Goal: Information Seeking & Learning: Learn about a topic

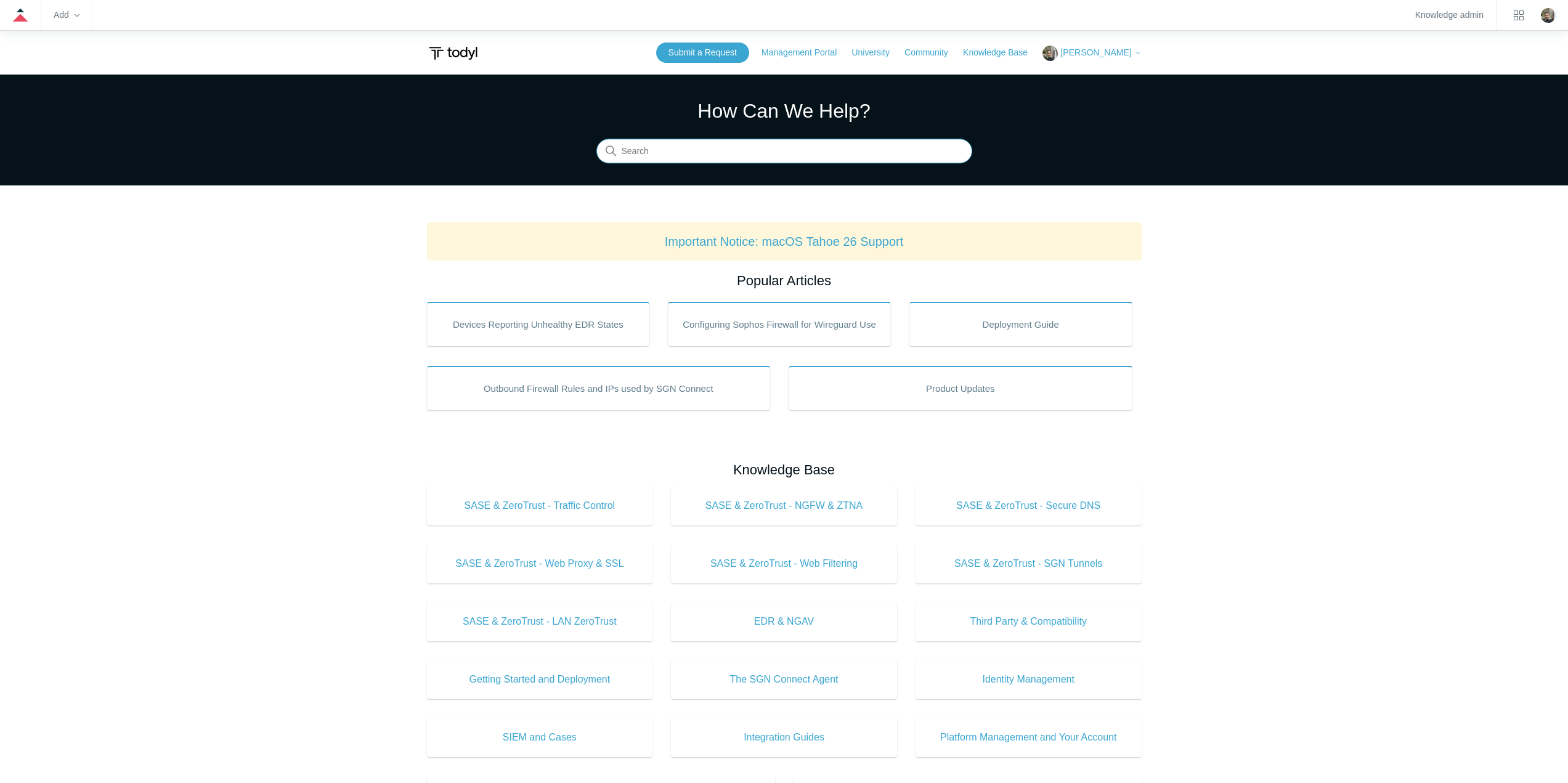
click at [815, 154] on input "Search" at bounding box center [784, 151] width 376 height 25
click at [655, 155] on input "Search" at bounding box center [784, 151] width 376 height 25
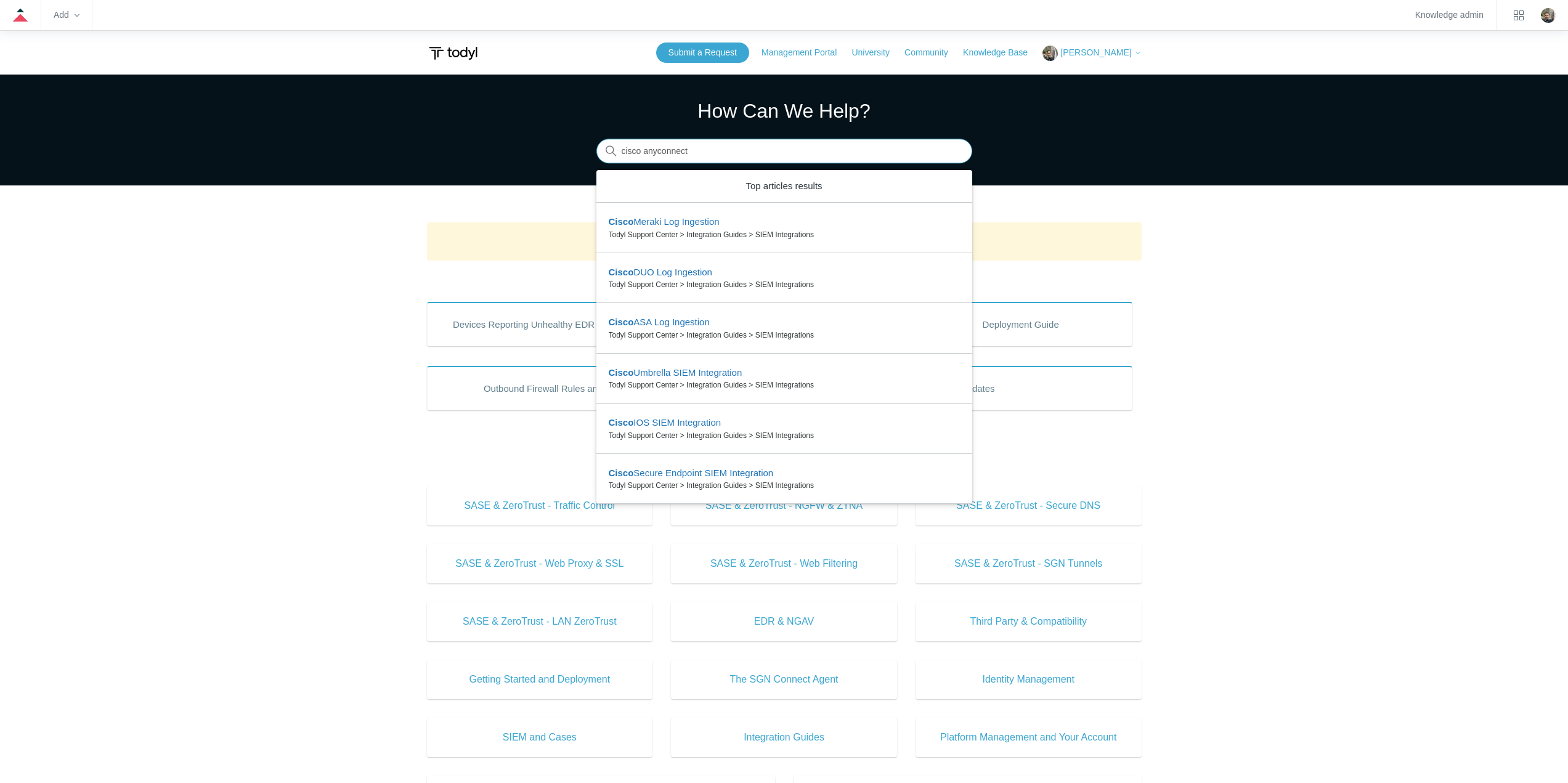
type input "cisco anyconnect"
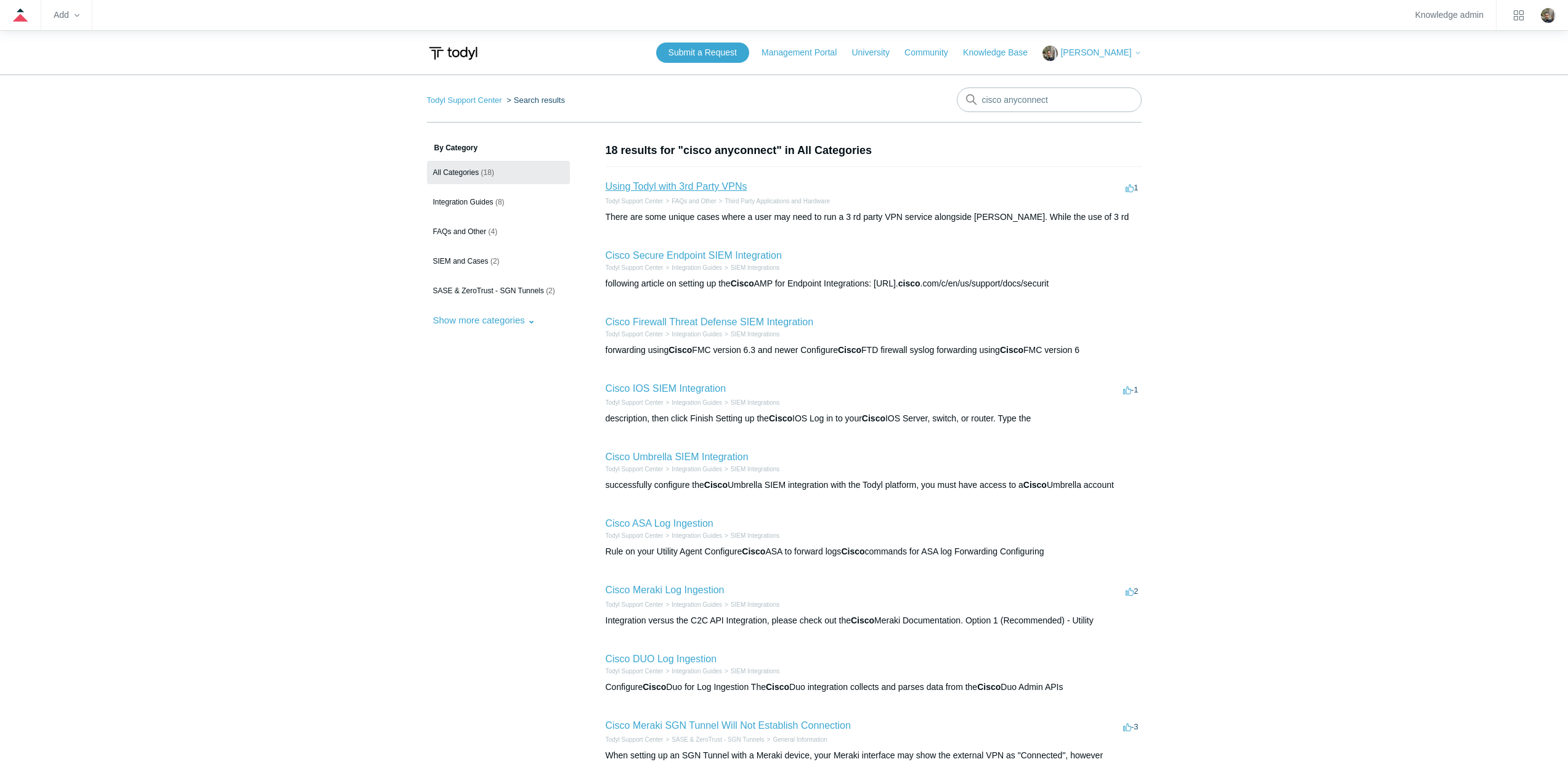
click at [663, 187] on link "Using Todyl with 3rd Party VPNs" at bounding box center [676, 186] width 142 height 11
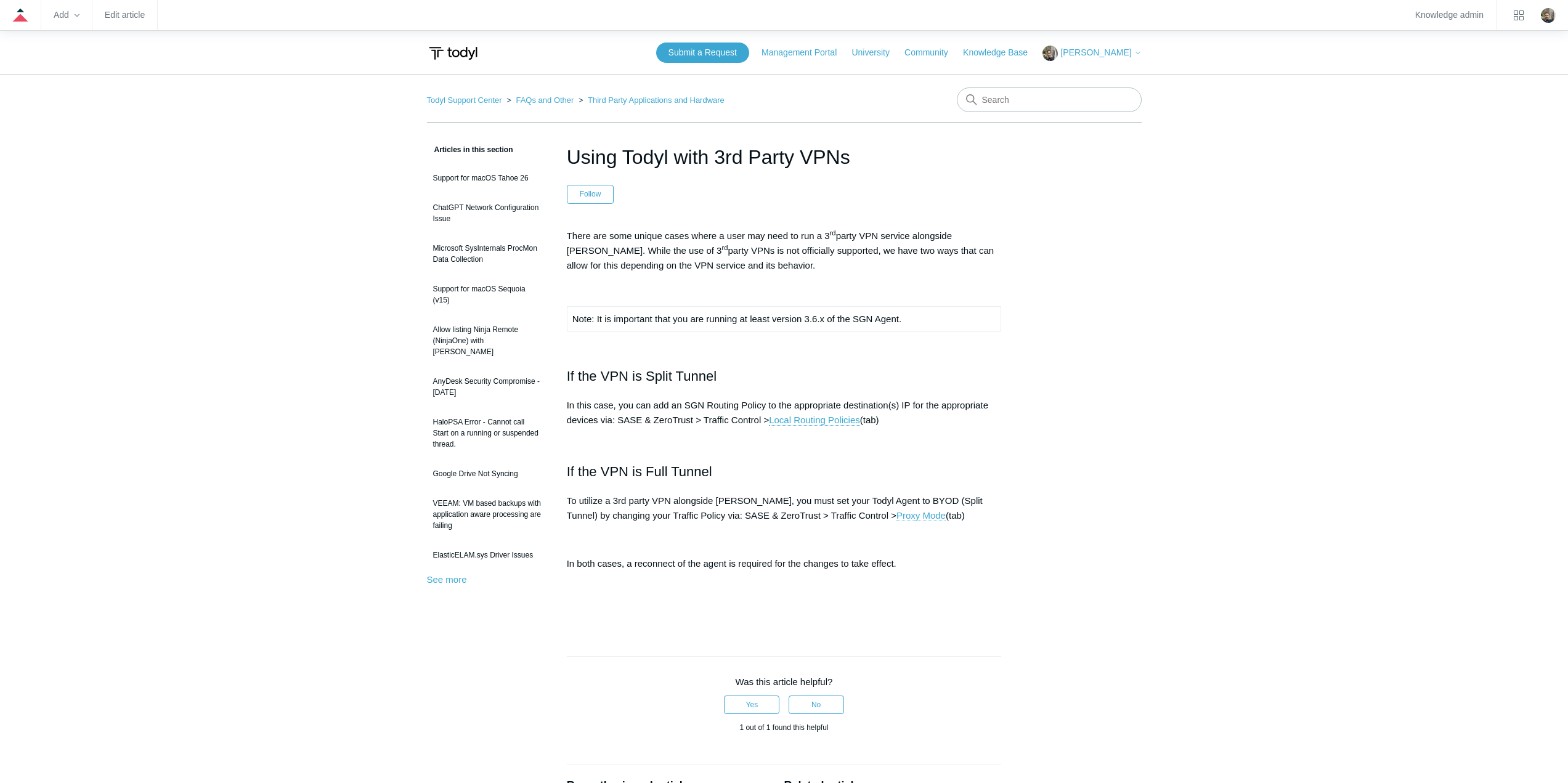
click at [353, 304] on main "Todyl Support Center FAQs and Other Third Party Applications and Hardware Artic…" at bounding box center [784, 547] width 1568 height 944
click at [1016, 88] on input "Search" at bounding box center [1050, 100] width 185 height 25
type input "youtube"
click at [619, 100] on link "Third Party Applications and Hardware" at bounding box center [656, 100] width 137 height 9
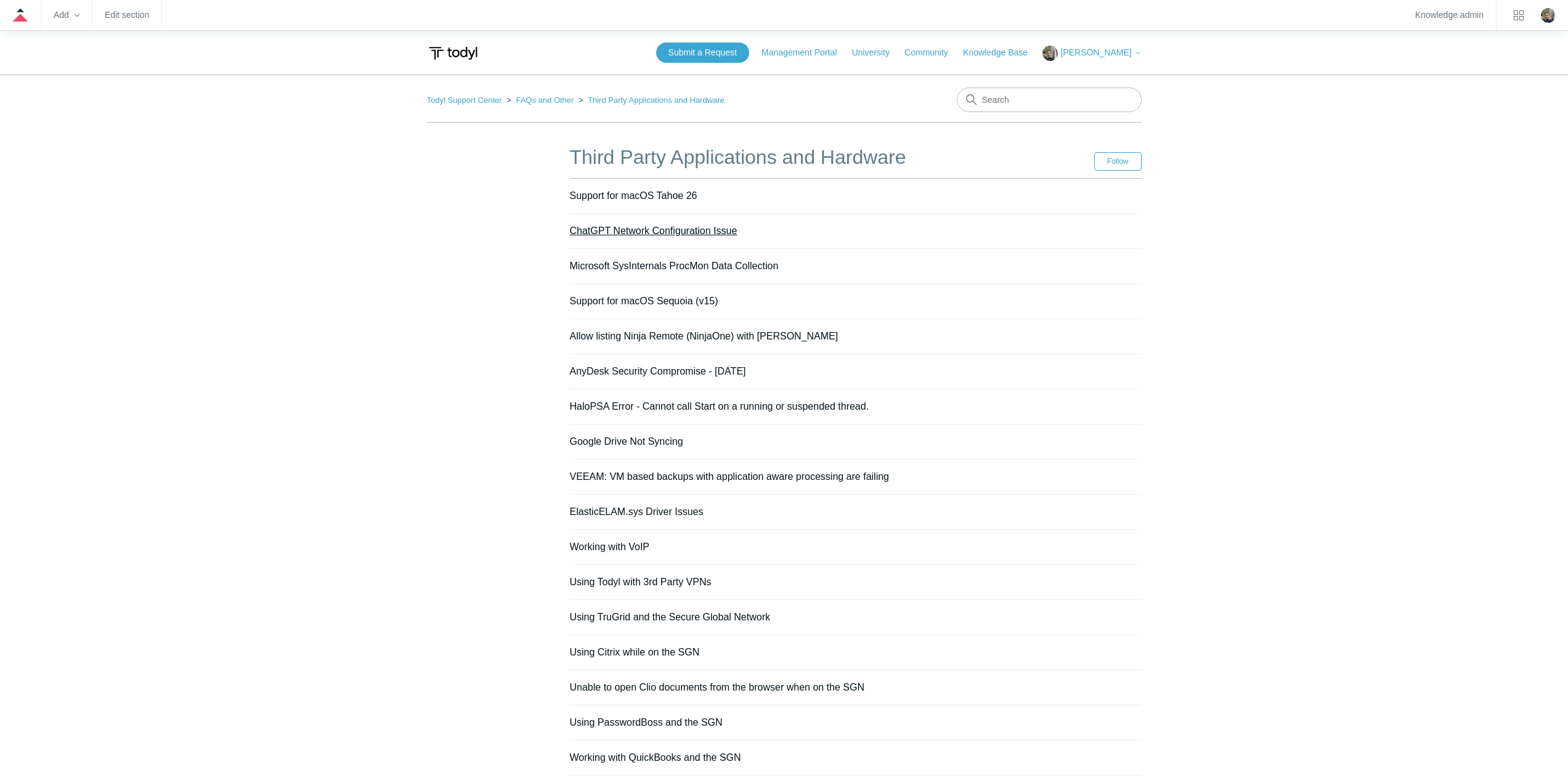
click at [595, 228] on link "ChatGPT Network Configuration Issue" at bounding box center [654, 230] width 168 height 11
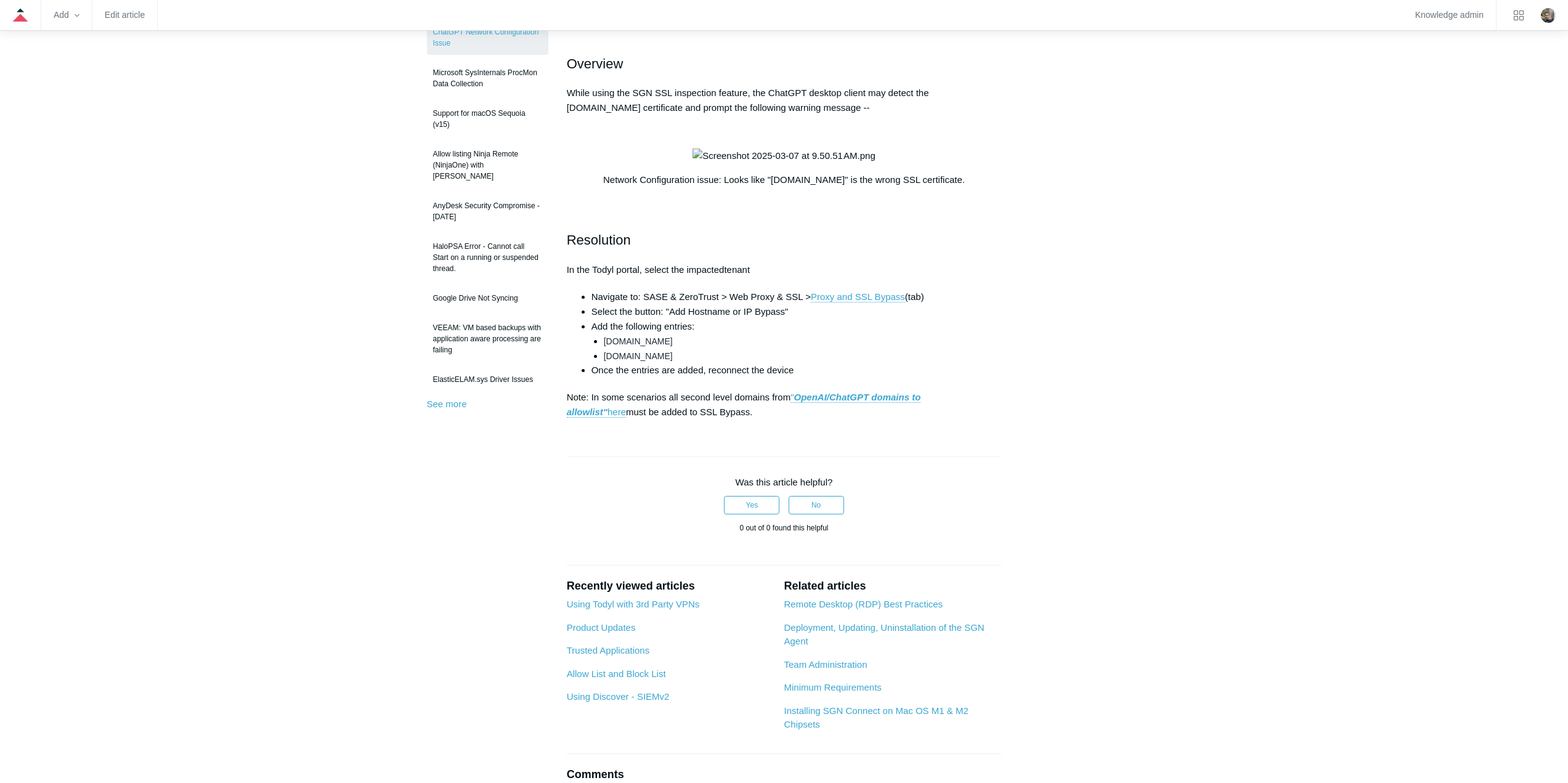
scroll to position [370, 0]
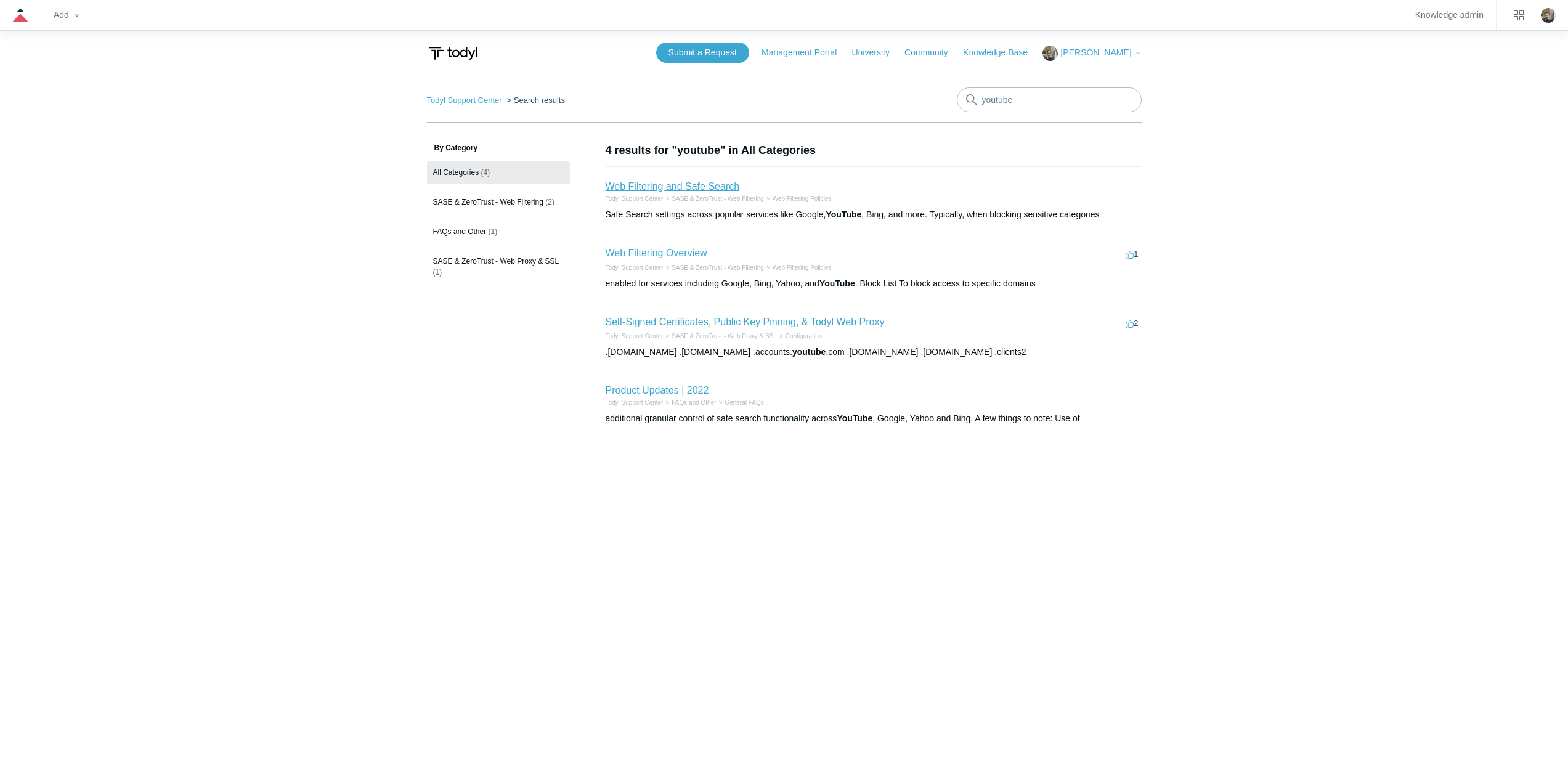
click at [707, 182] on link "Web Filtering and Safe Search" at bounding box center [673, 186] width 134 height 11
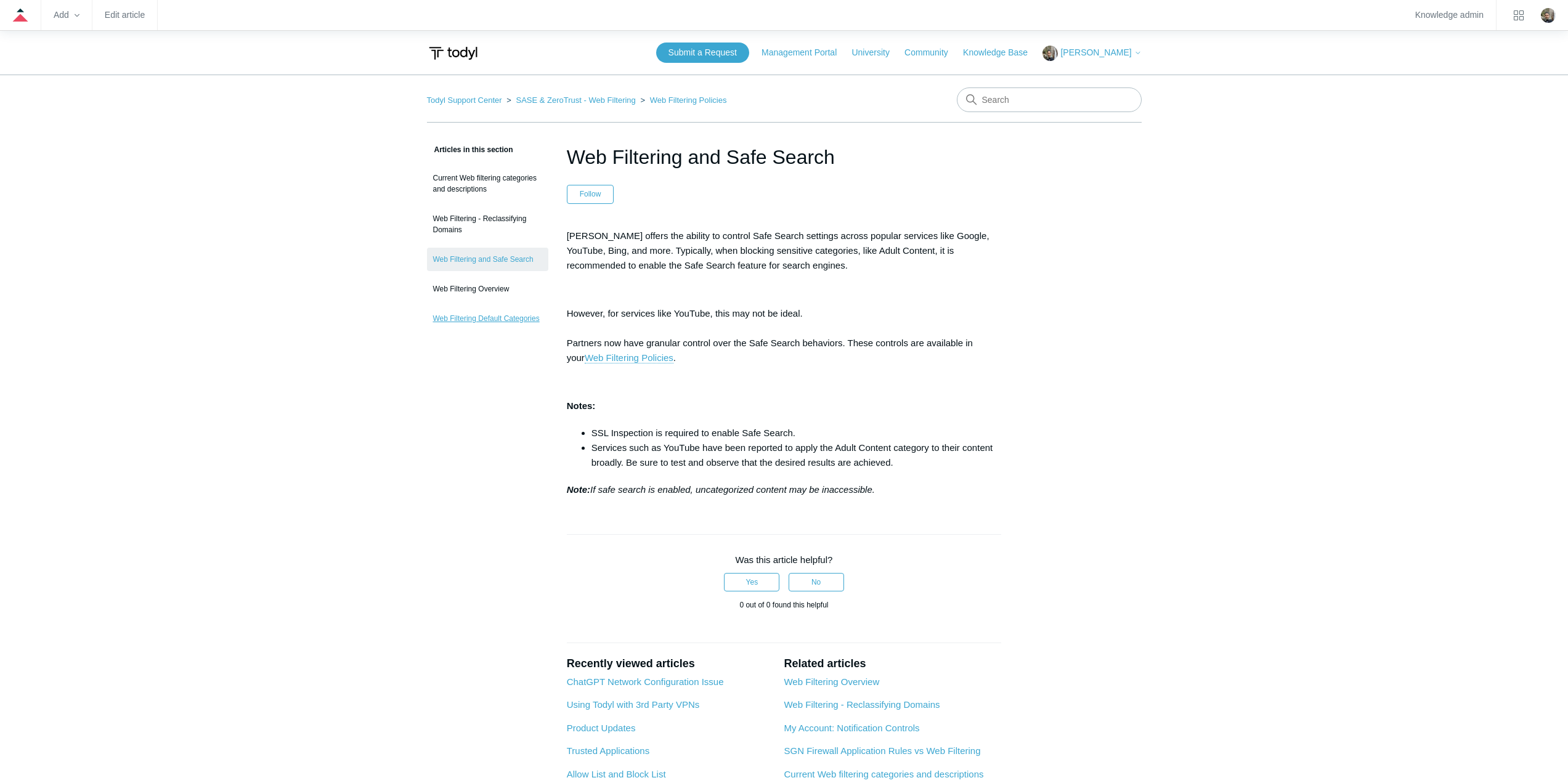
click at [481, 320] on link "Web Filtering Default Categories" at bounding box center [488, 319] width 122 height 23
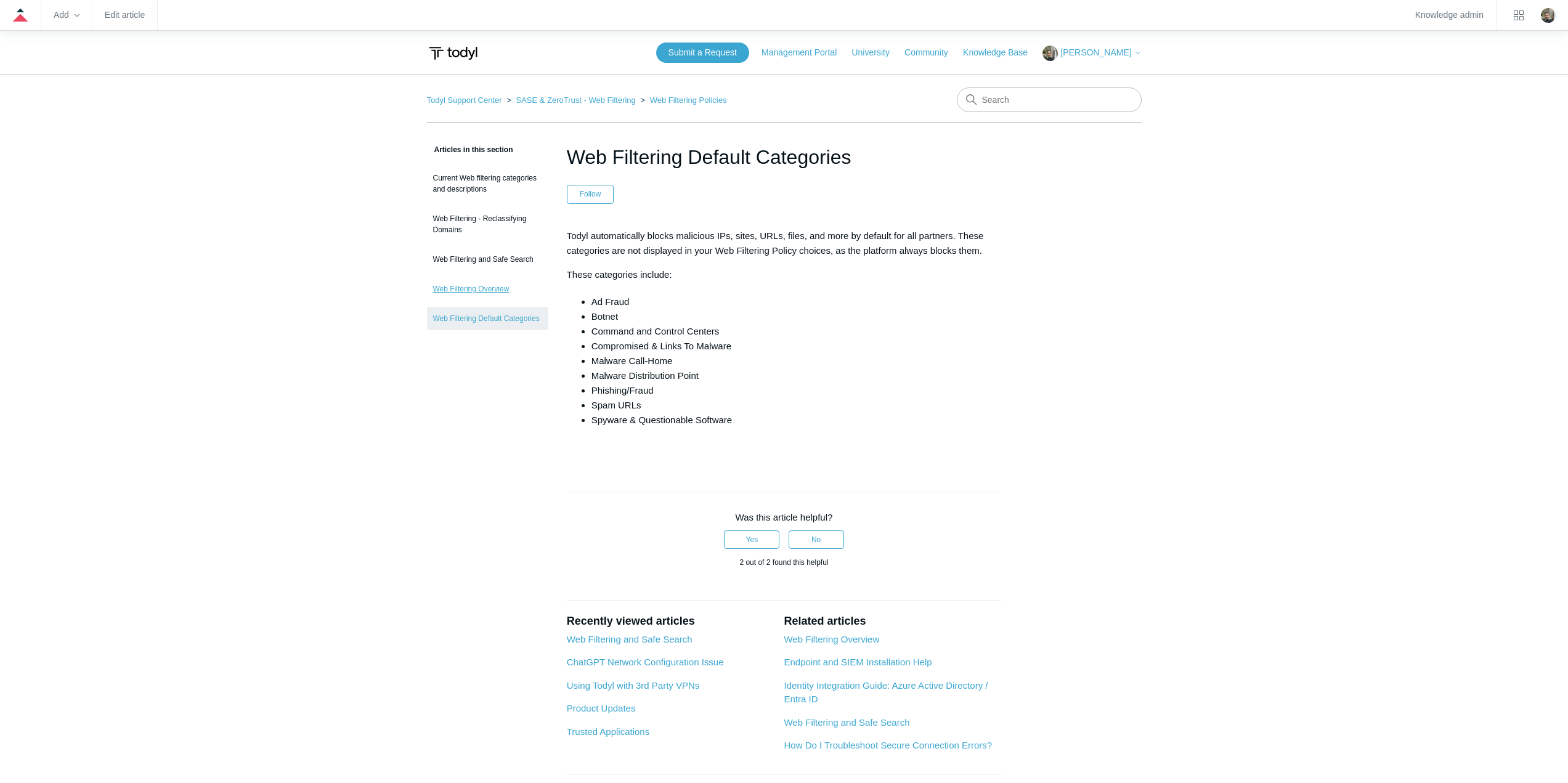
click at [484, 286] on link "Web Filtering Overview" at bounding box center [488, 289] width 122 height 23
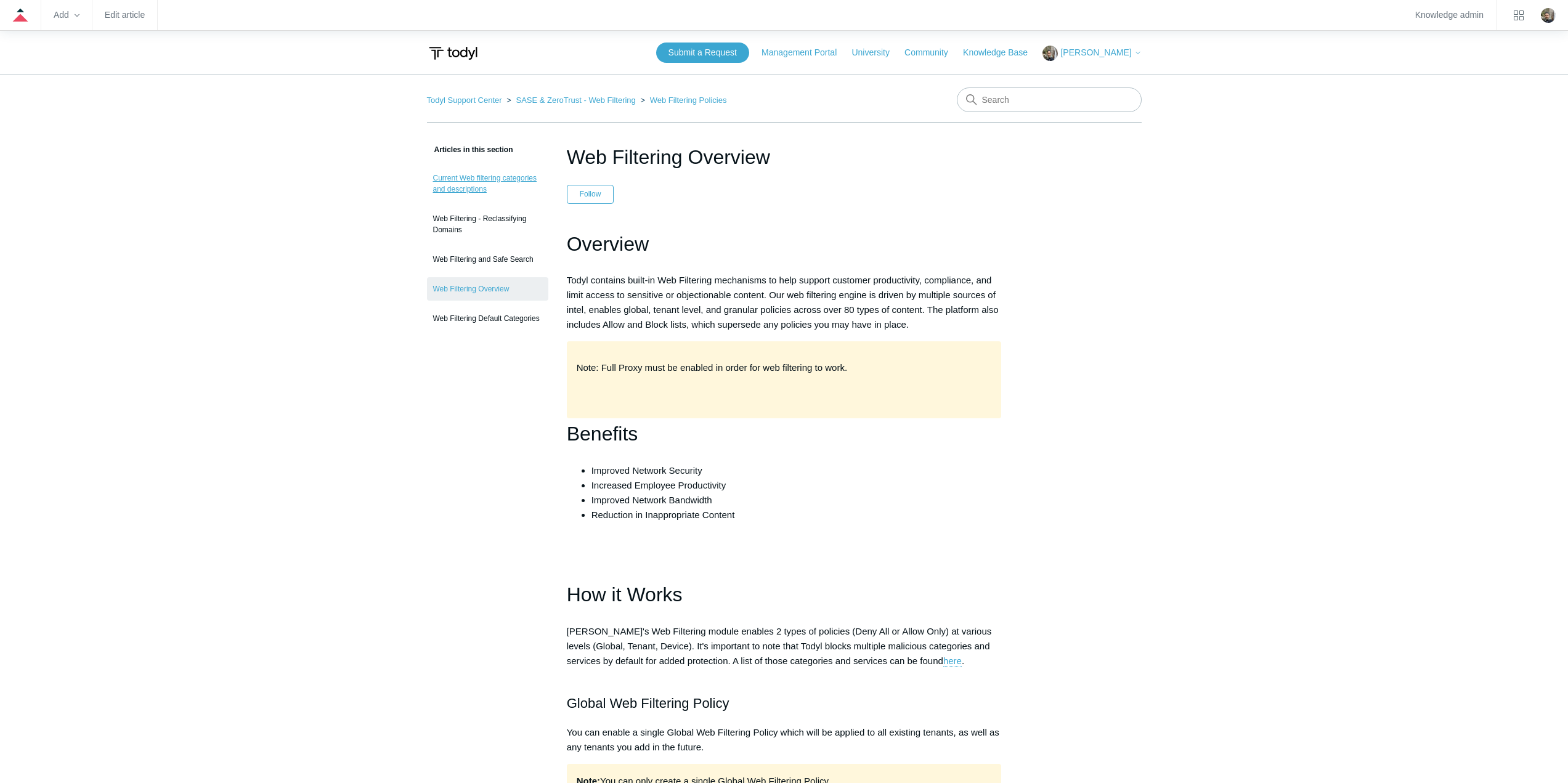
click at [472, 171] on link "Current Web filtering categories and descriptions" at bounding box center [488, 183] width 122 height 35
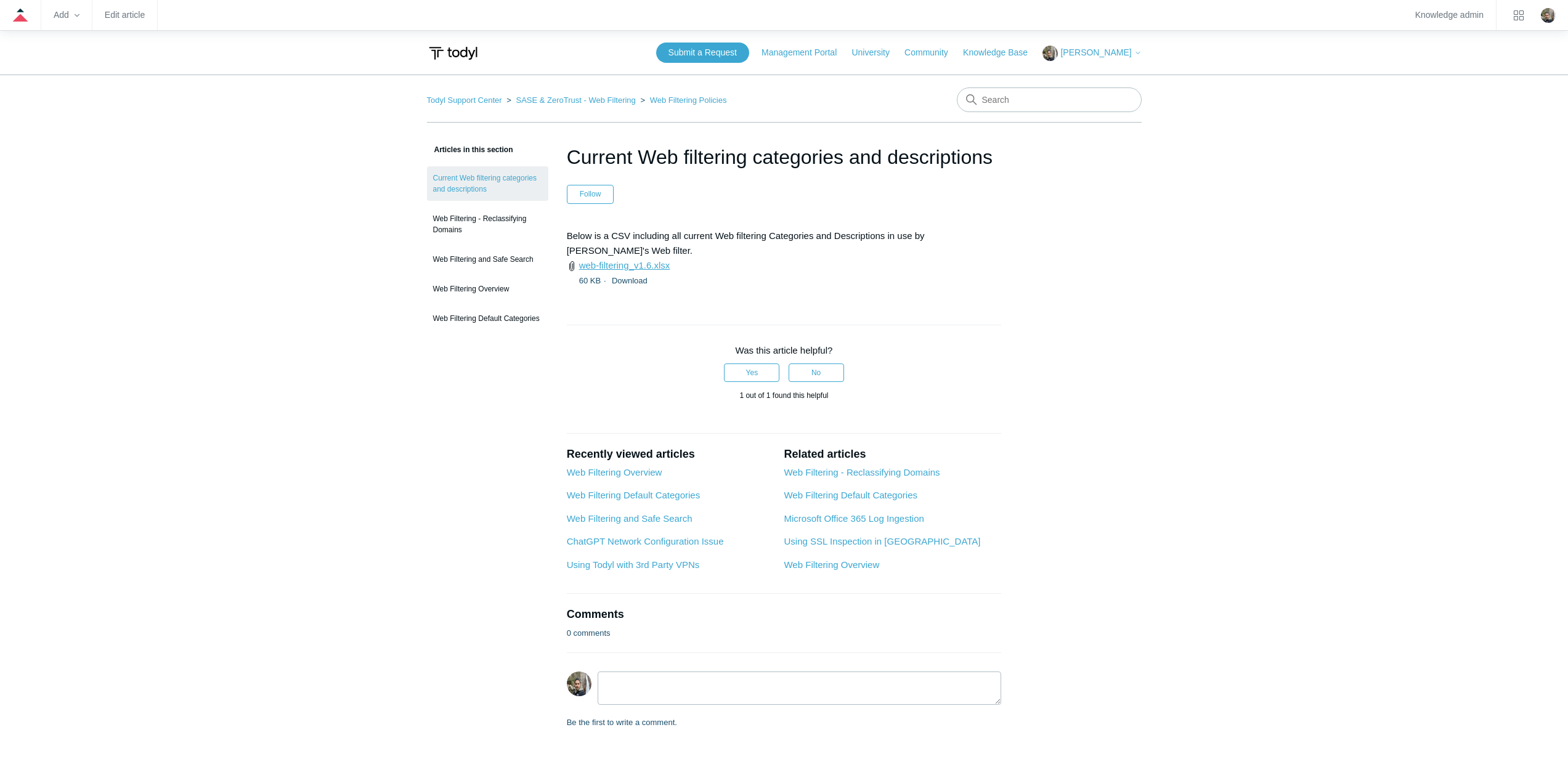
click at [606, 260] on link "web-filtering_v1.6.xlsx" at bounding box center [625, 265] width 91 height 11
